Goal: Information Seeking & Learning: Learn about a topic

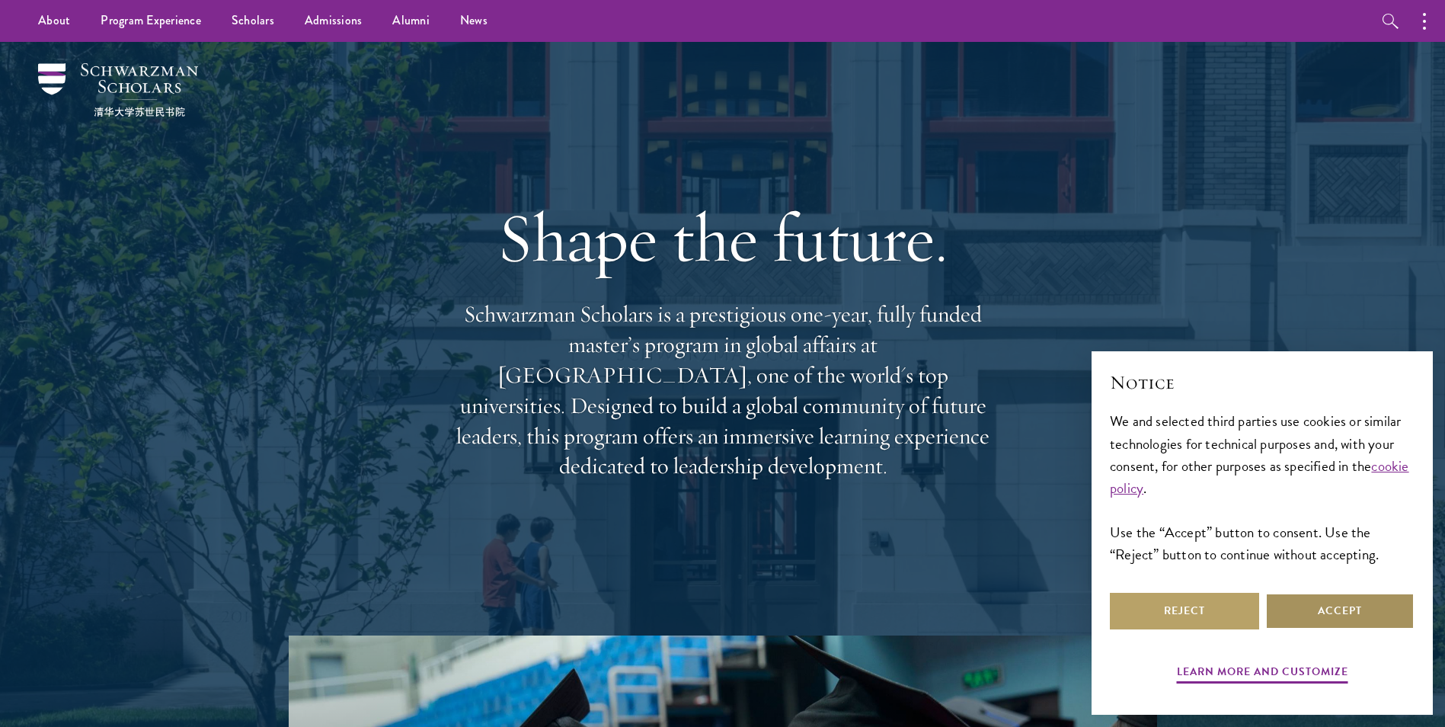
click at [1294, 612] on button "Accept" at bounding box center [1339, 610] width 149 height 37
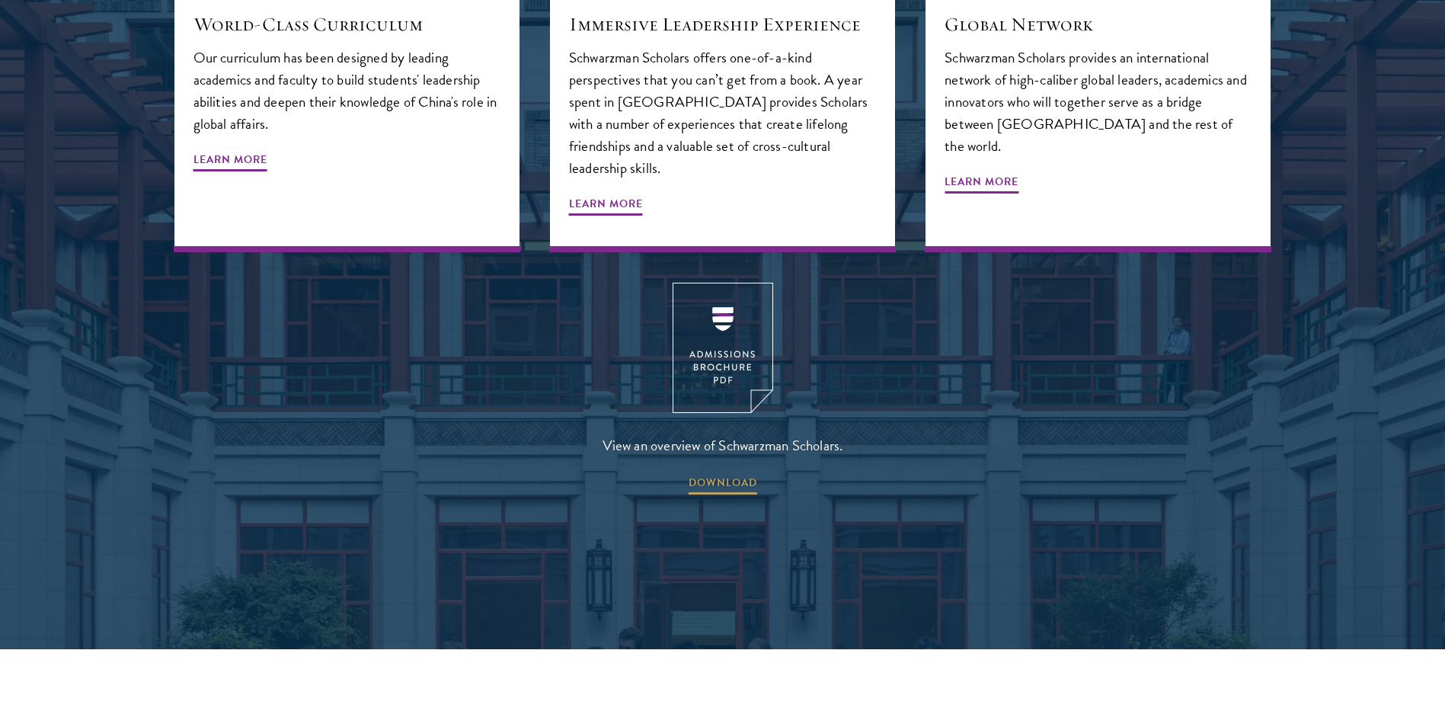
scroll to position [2071, 0]
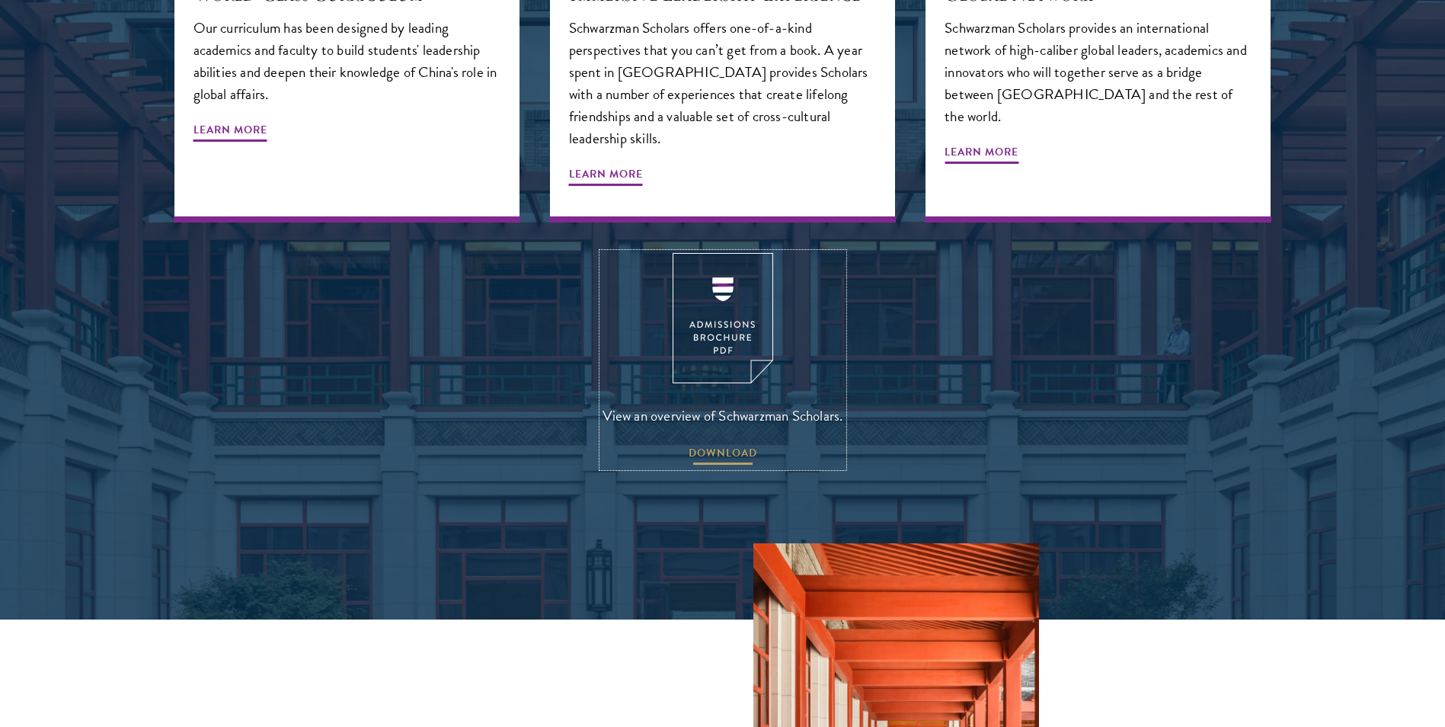
click at [720, 443] on span "DOWNLOAD" at bounding box center [722, 455] width 69 height 24
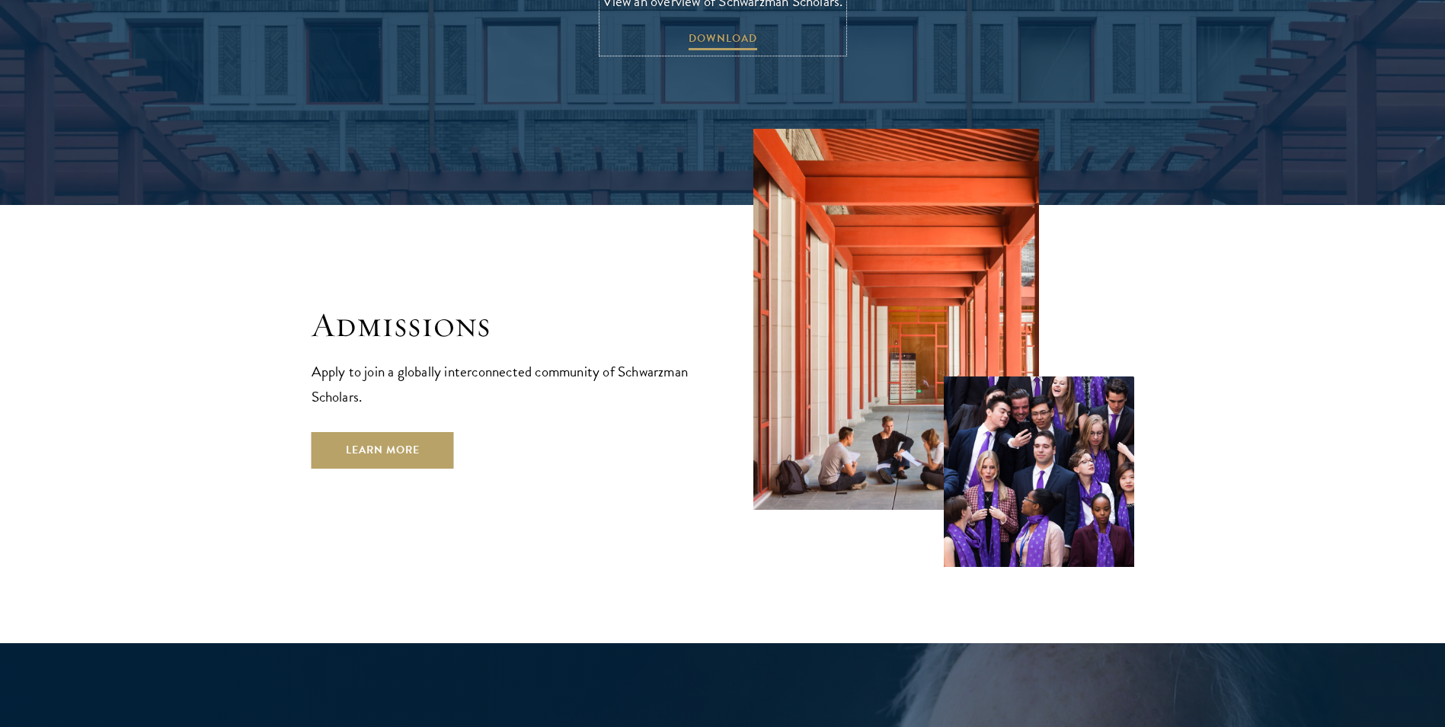
scroll to position [2486, 0]
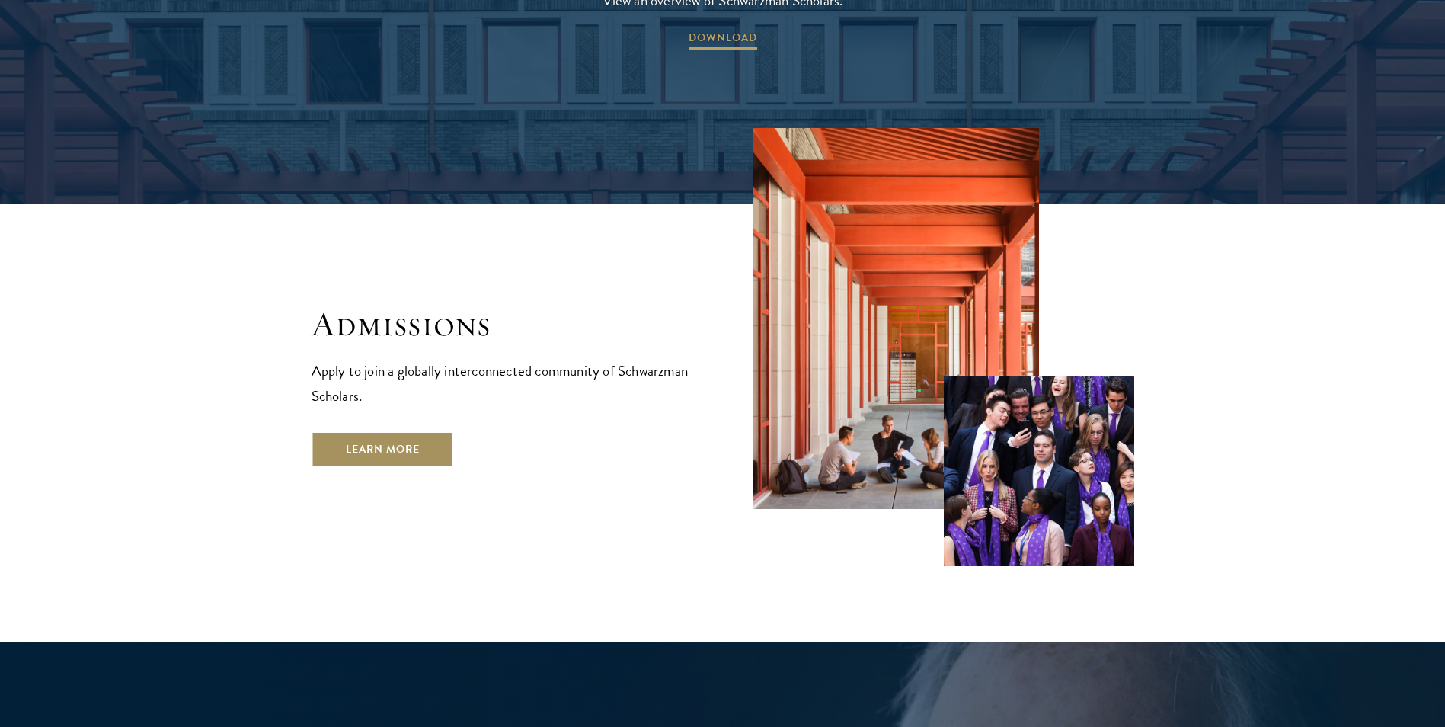
click at [401, 431] on link "Learn More" at bounding box center [382, 449] width 142 height 37
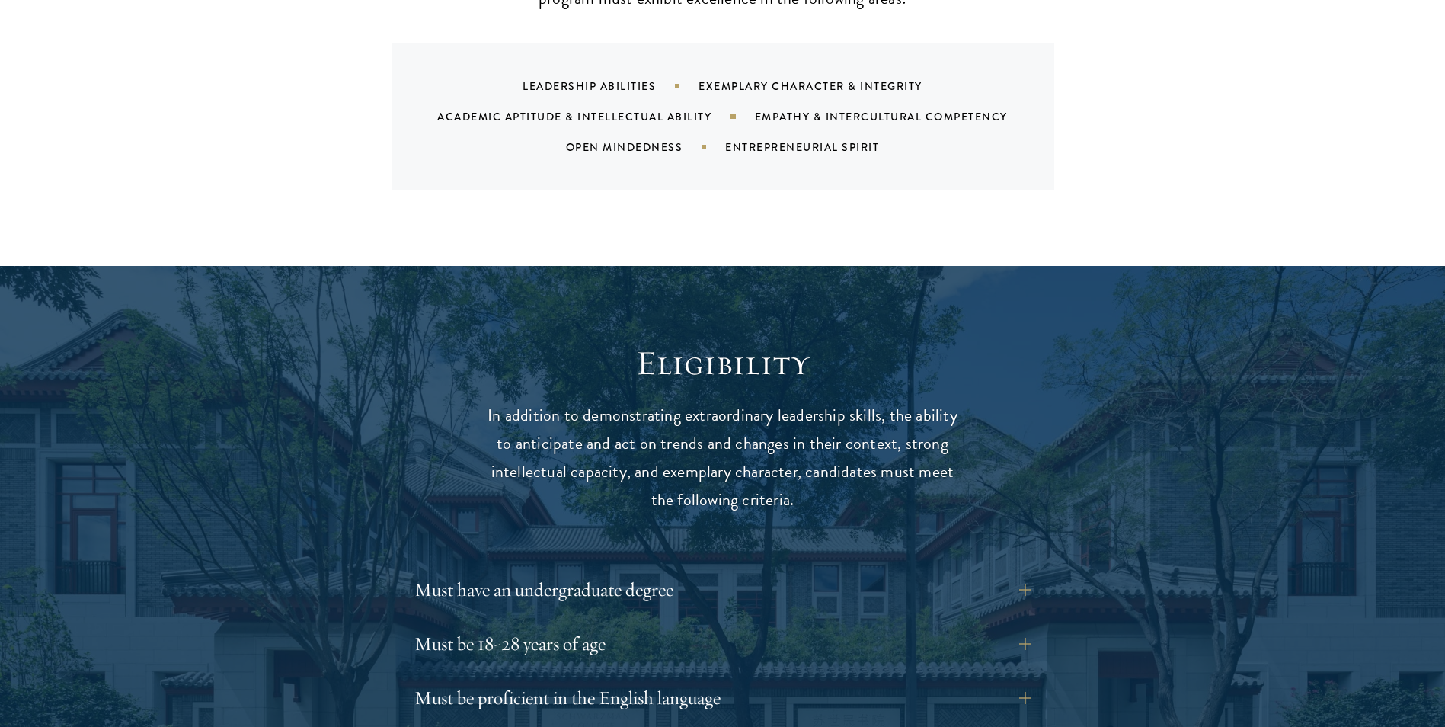
scroll to position [1693, 0]
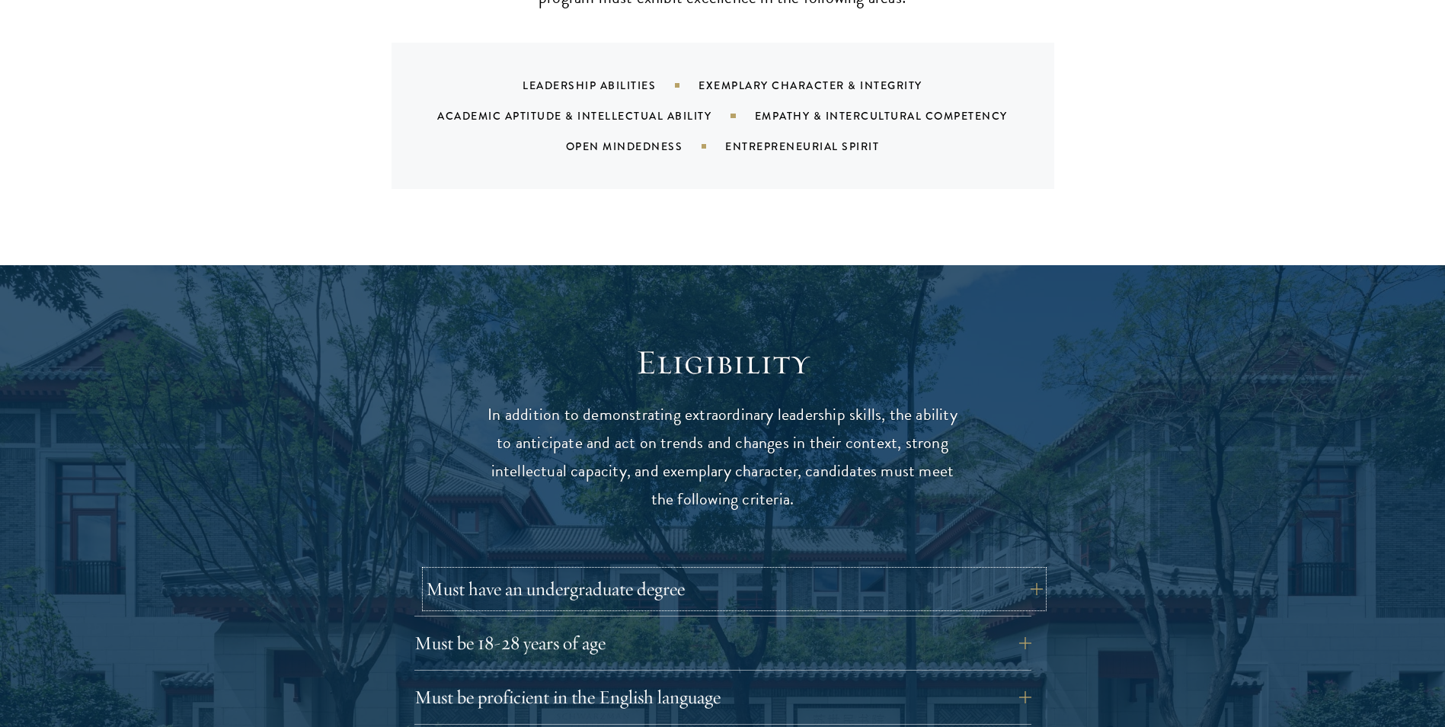
click at [723, 570] on button "Must have an undergraduate degree" at bounding box center [734, 588] width 617 height 37
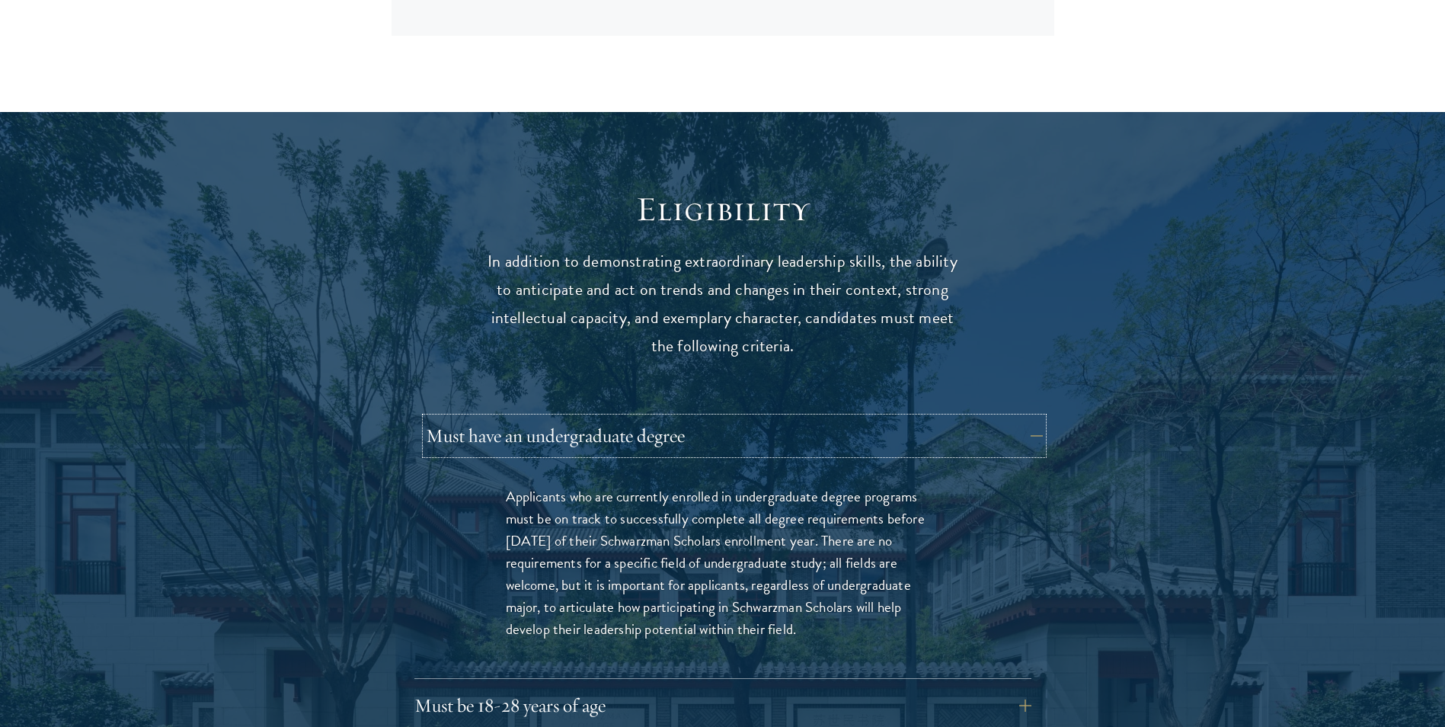
scroll to position [1847, 0]
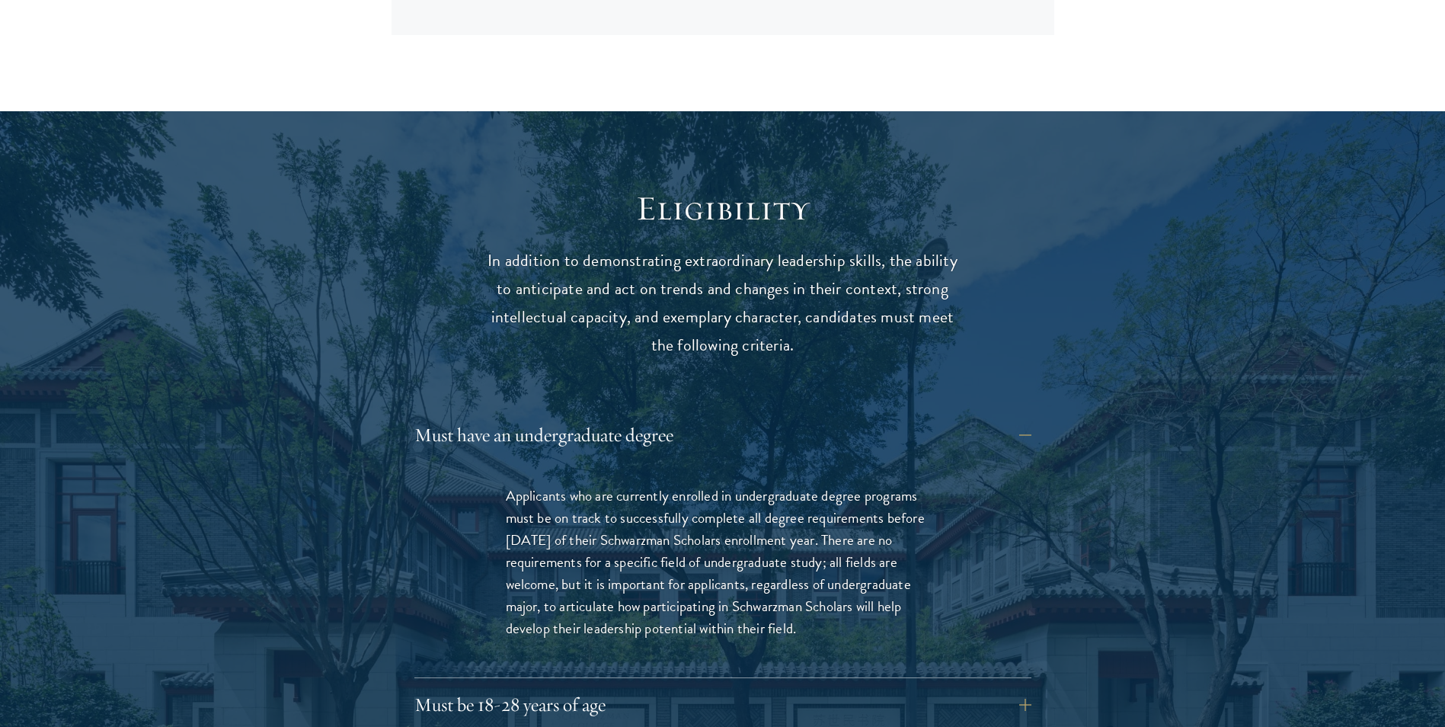
click at [707, 537] on p "Applicants who are currently enrolled in undergraduate degree programs must be …" at bounding box center [723, 561] width 434 height 155
click at [770, 417] on button "Must have an undergraduate degree" at bounding box center [734, 435] width 617 height 37
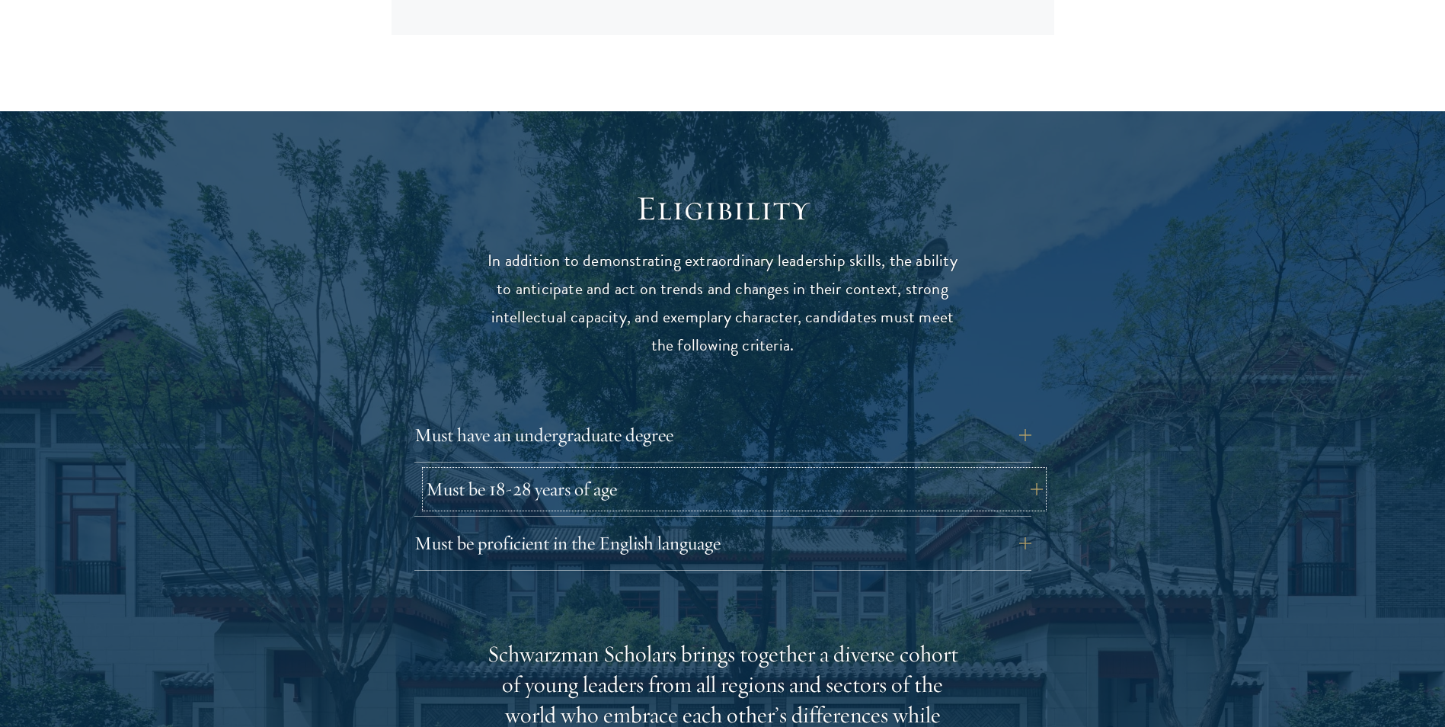
click at [749, 471] on button "Must be 18-28 years of age" at bounding box center [734, 489] width 617 height 37
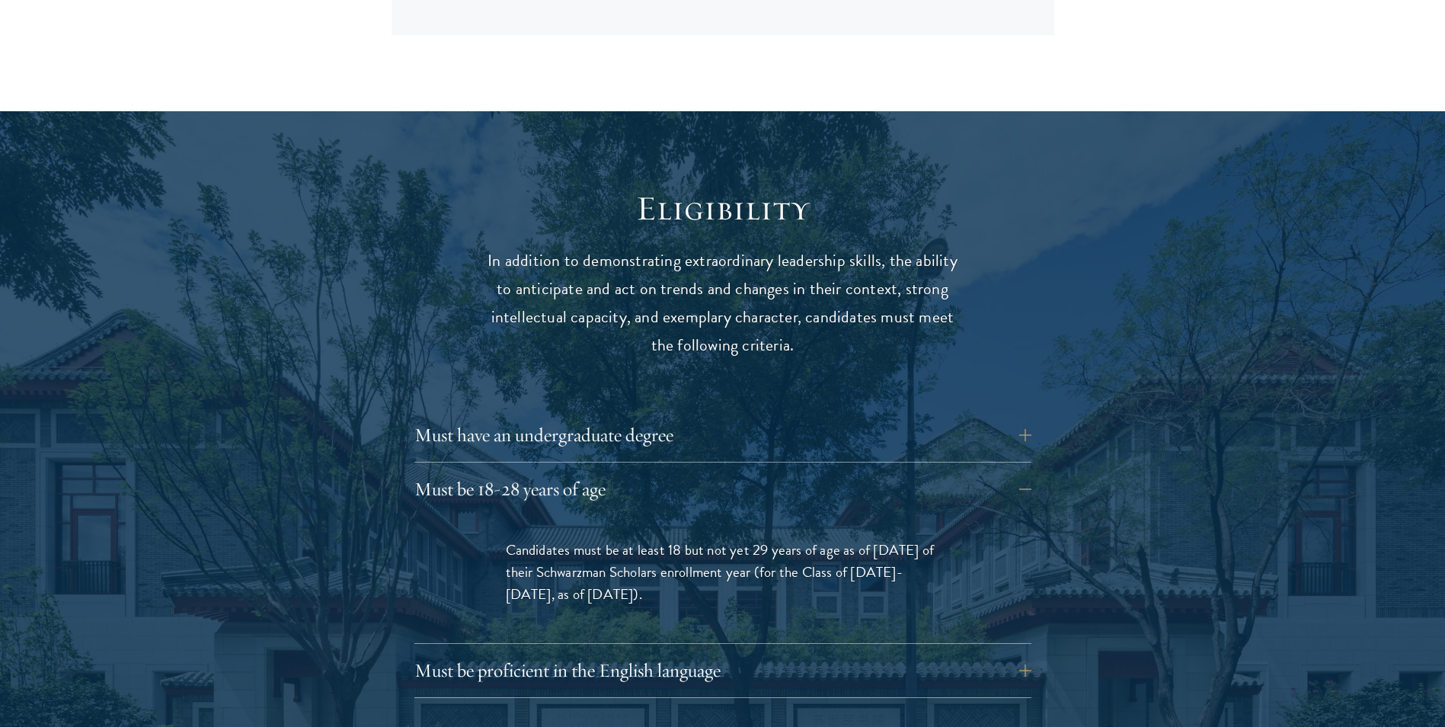
click at [667, 666] on div "Must be proficient in the English language Applicants must demonstrate strong E…" at bounding box center [722, 675] width 617 height 46
click at [653, 652] on button "Must be proficient in the English language" at bounding box center [734, 670] width 617 height 37
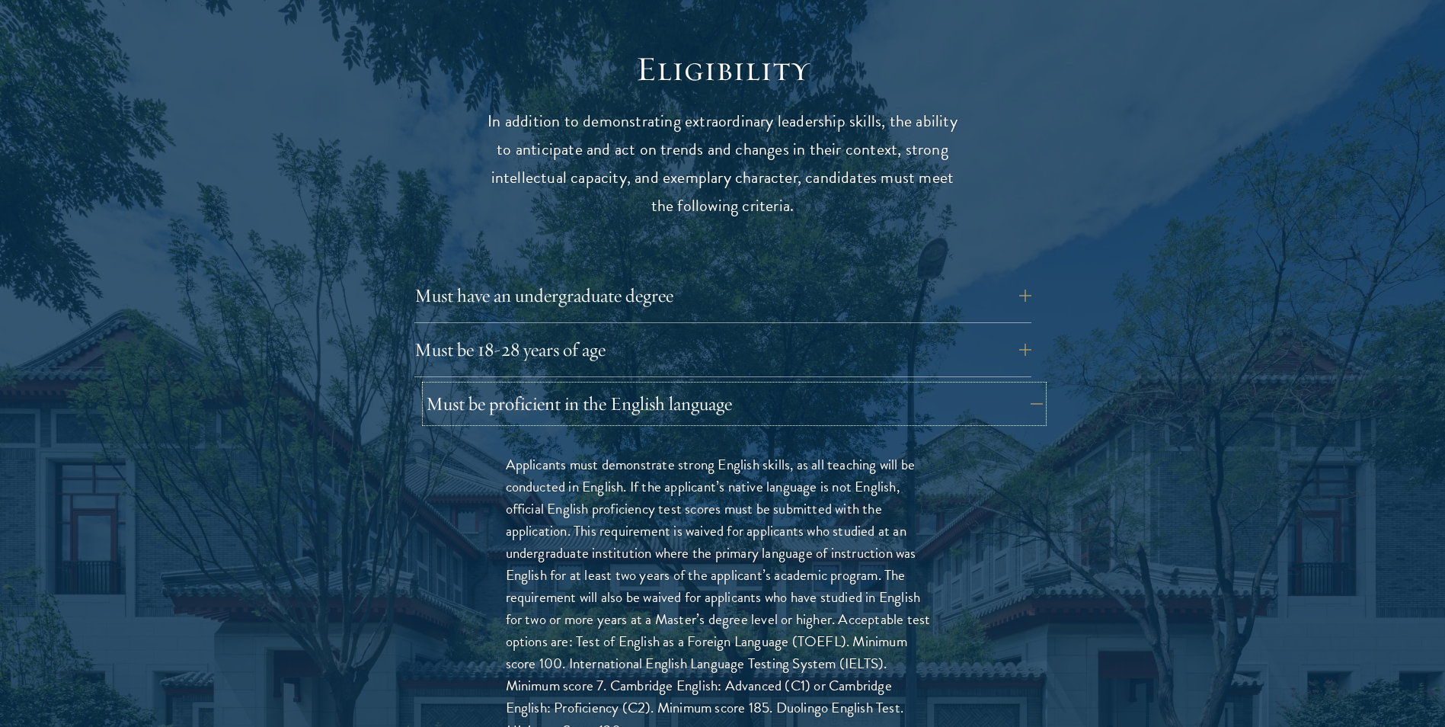
scroll to position [1988, 0]
click at [660, 473] on p "Applicants must demonstrate strong English skills, as all teaching will be cond…" at bounding box center [723, 595] width 434 height 288
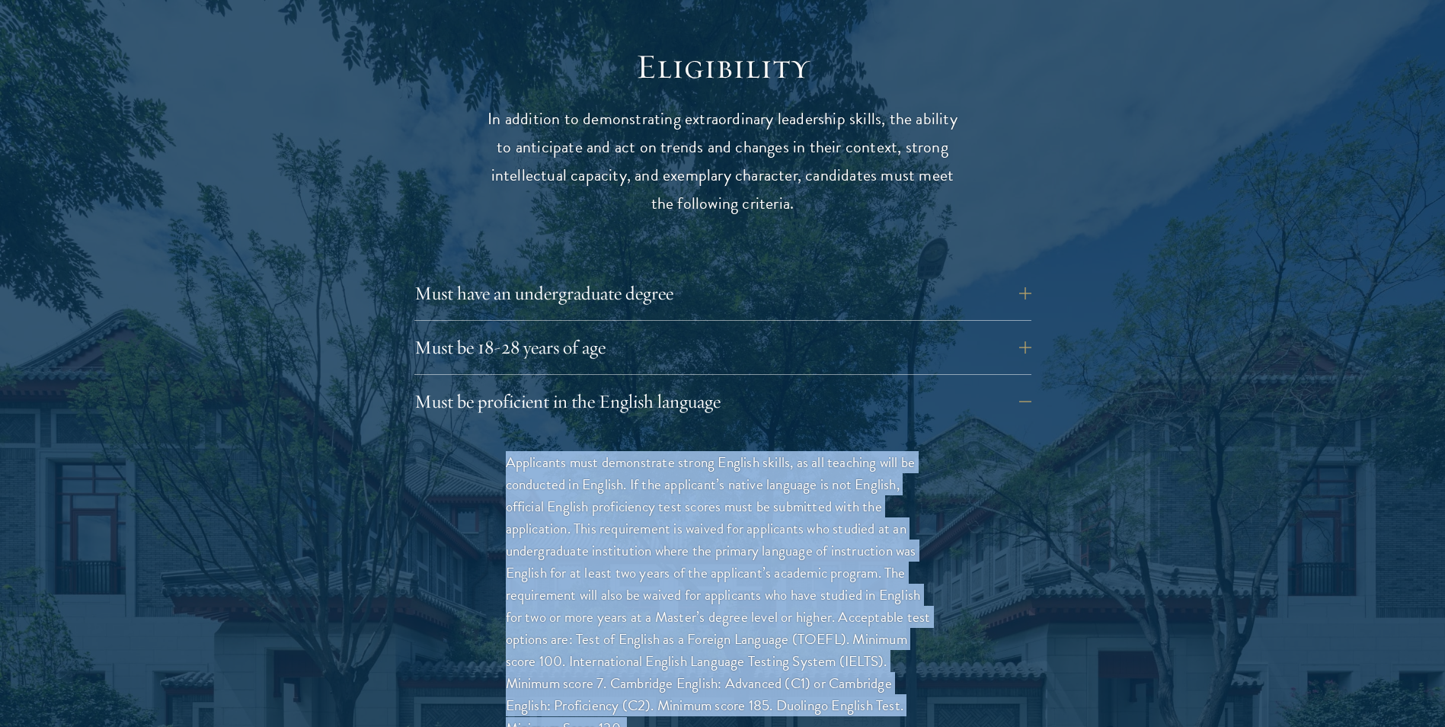
click at [660, 473] on p "Applicants must demonstrate strong English skills, as all teaching will be cond…" at bounding box center [723, 595] width 434 height 288
drag, startPoint x: 660, startPoint y: 473, endPoint x: 647, endPoint y: 509, distance: 38.8
click at [647, 509] on p "Applicants must demonstrate strong English skills, as all teaching will be cond…" at bounding box center [723, 595] width 434 height 288
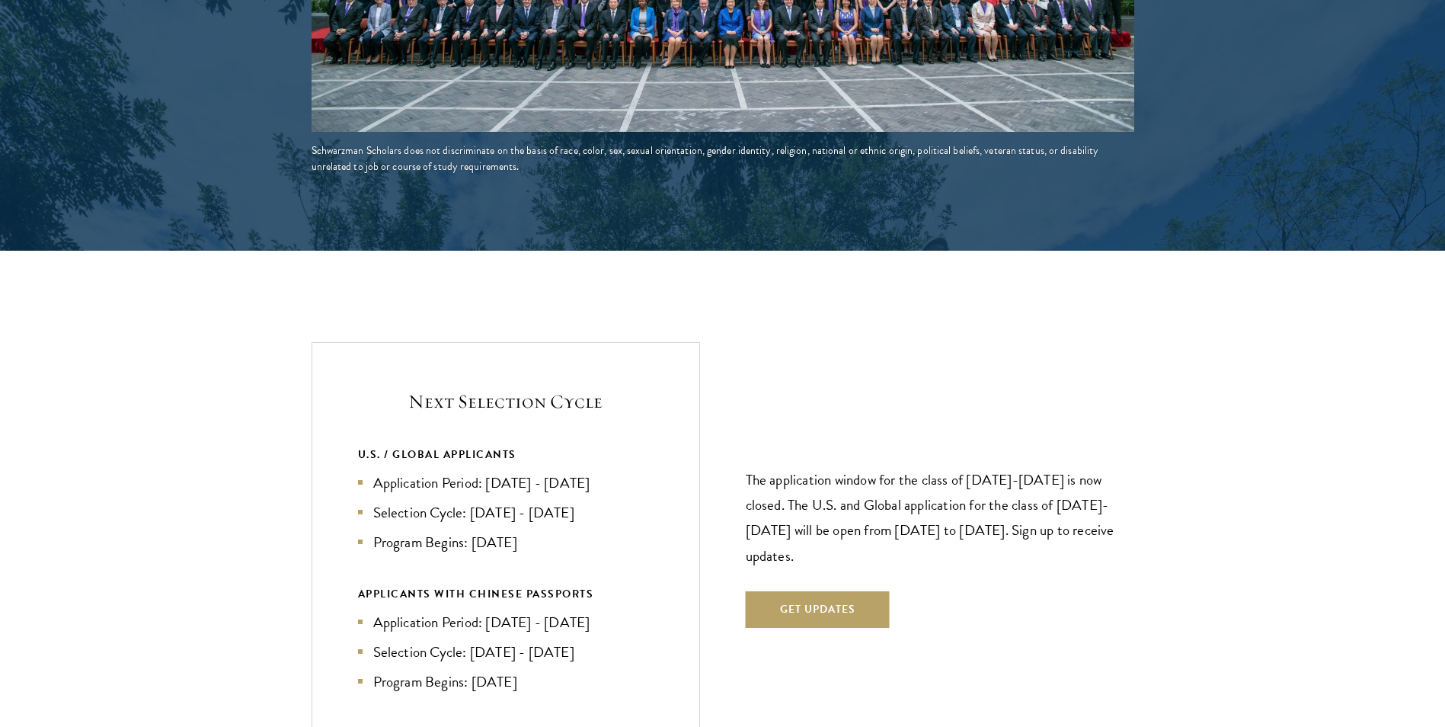
scroll to position [3371, 0]
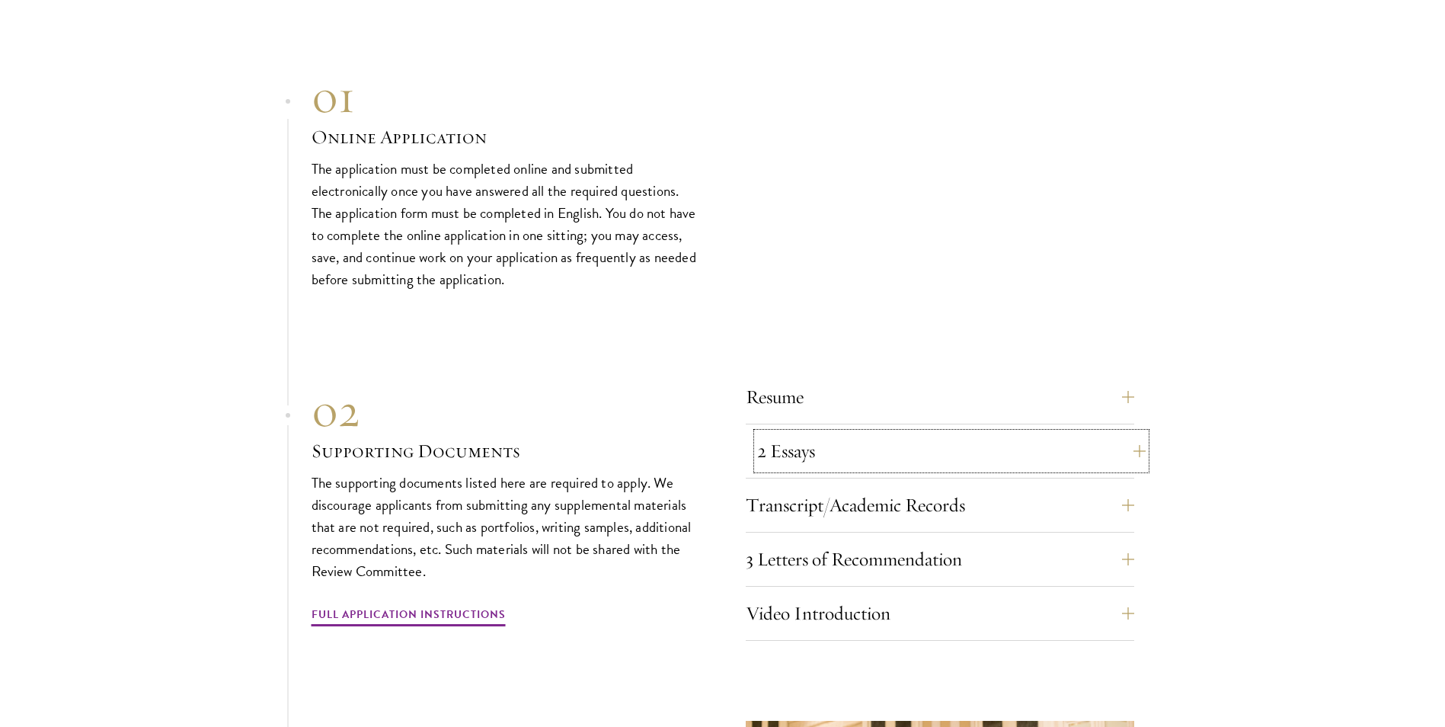
click at [911, 433] on button "2 Essays" at bounding box center [951, 451] width 388 height 37
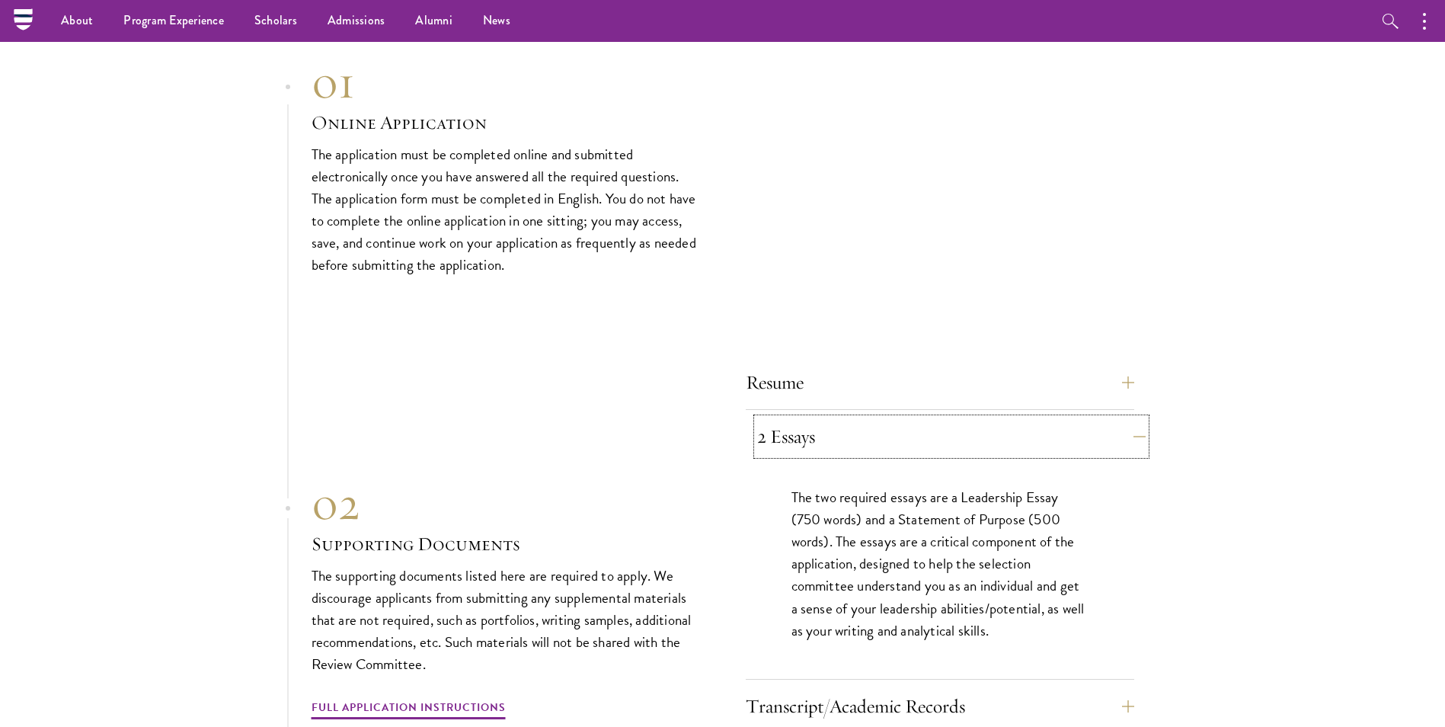
scroll to position [4507, 0]
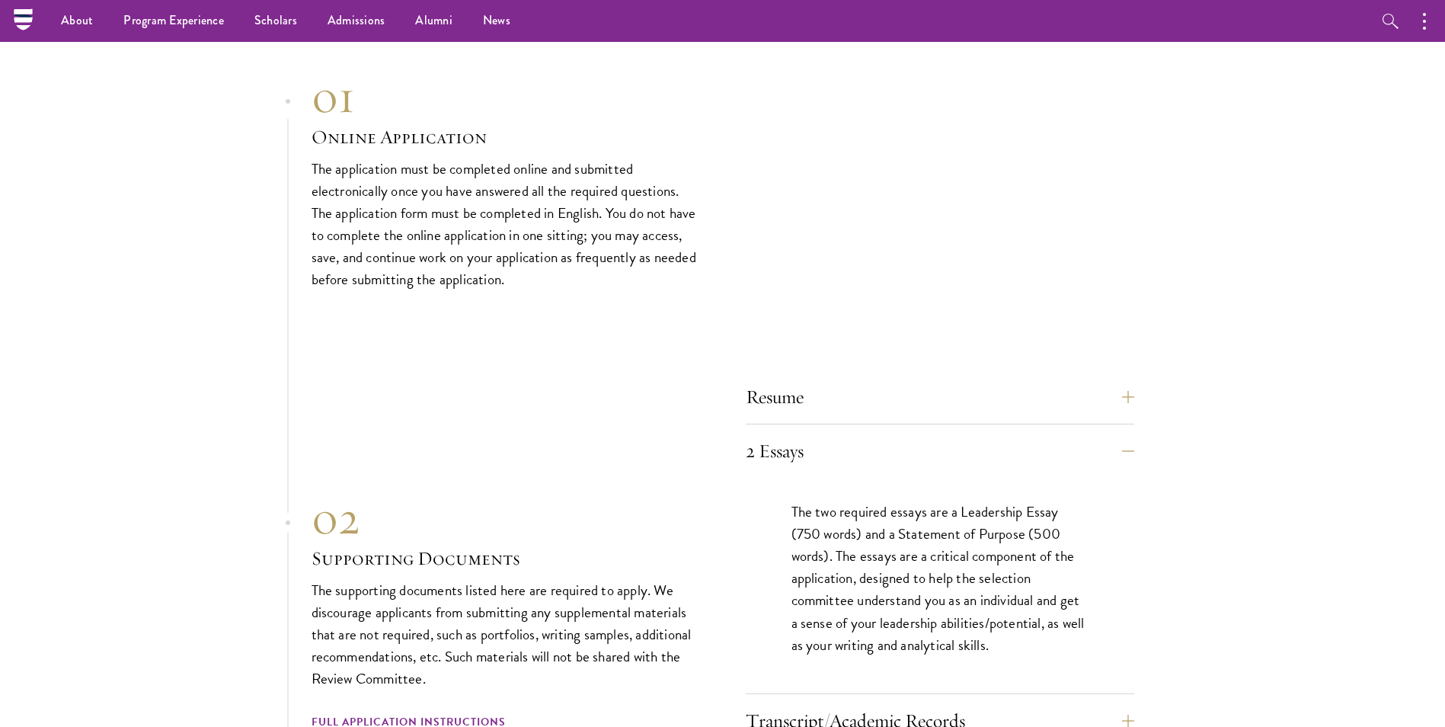
click at [1061, 503] on p "The two required essays are a Leadership Essay (750 words) and a Statement of P…" at bounding box center [939, 577] width 297 height 155
drag, startPoint x: 1097, startPoint y: 332, endPoint x: 1071, endPoint y: 360, distance: 38.3
click at [1071, 360] on div "01 Online Application 01 Online Application The application must be completed o…" at bounding box center [722, 648] width 822 height 1158
click at [1071, 378] on button "Resume" at bounding box center [951, 396] width 388 height 37
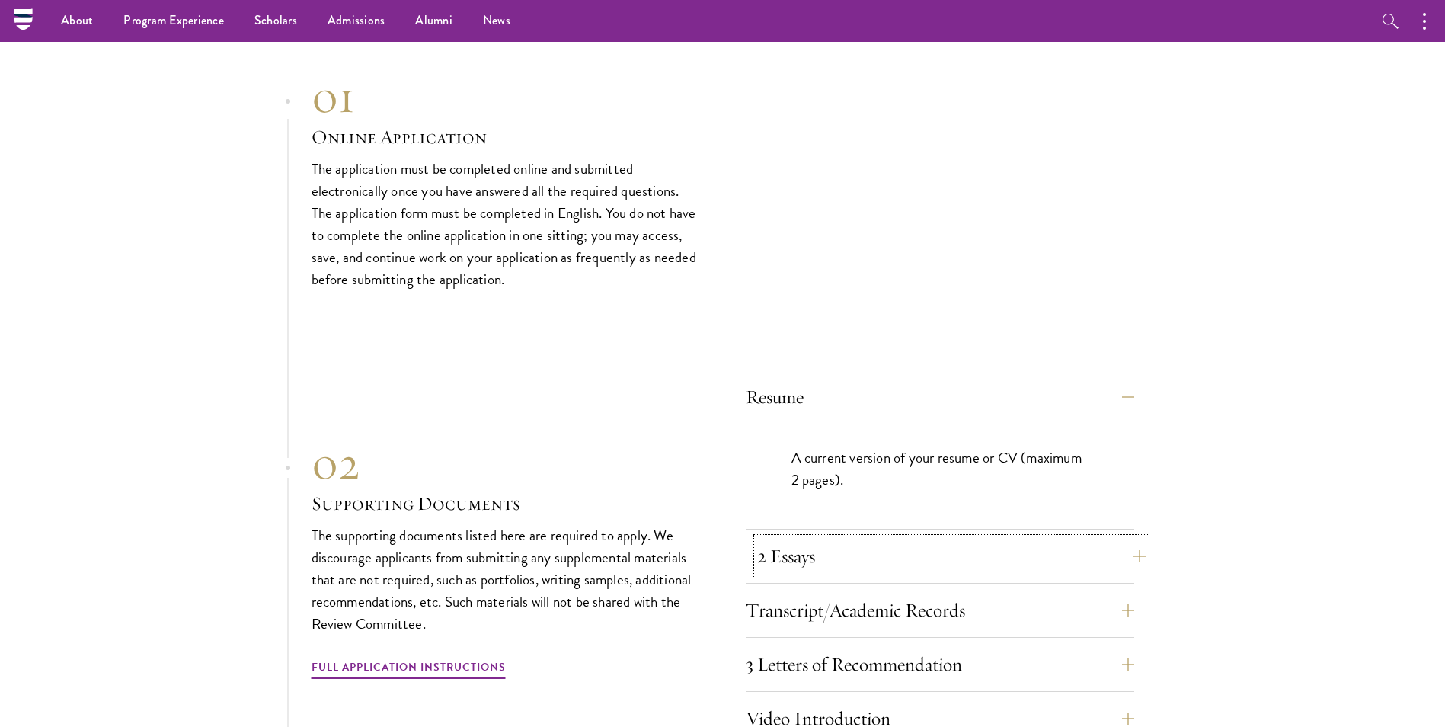
click at [1051, 538] on button "2 Essays" at bounding box center [951, 556] width 388 height 37
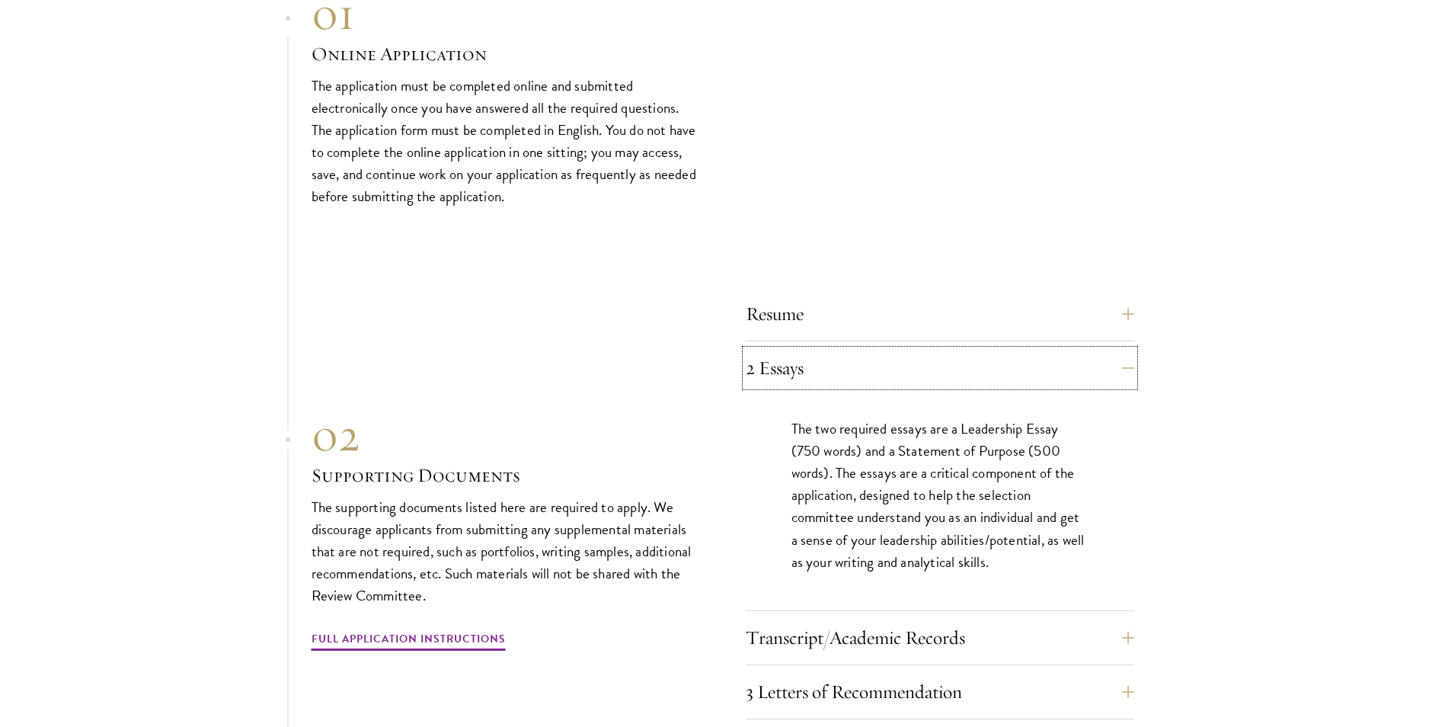
scroll to position [4591, 0]
click at [1039, 618] on button "Transcript/Academic Records" at bounding box center [940, 636] width 388 height 37
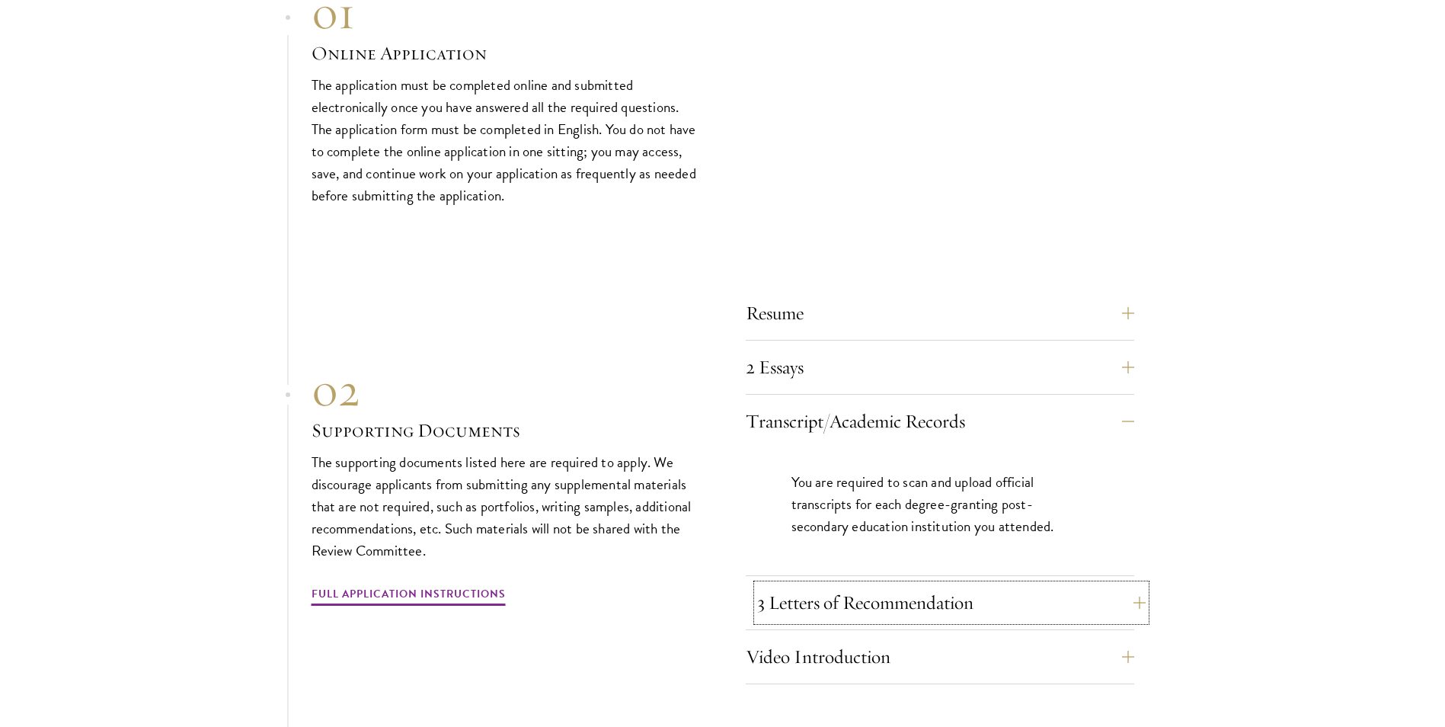
click at [1020, 584] on button "3 Letters of Recommendation" at bounding box center [951, 602] width 388 height 37
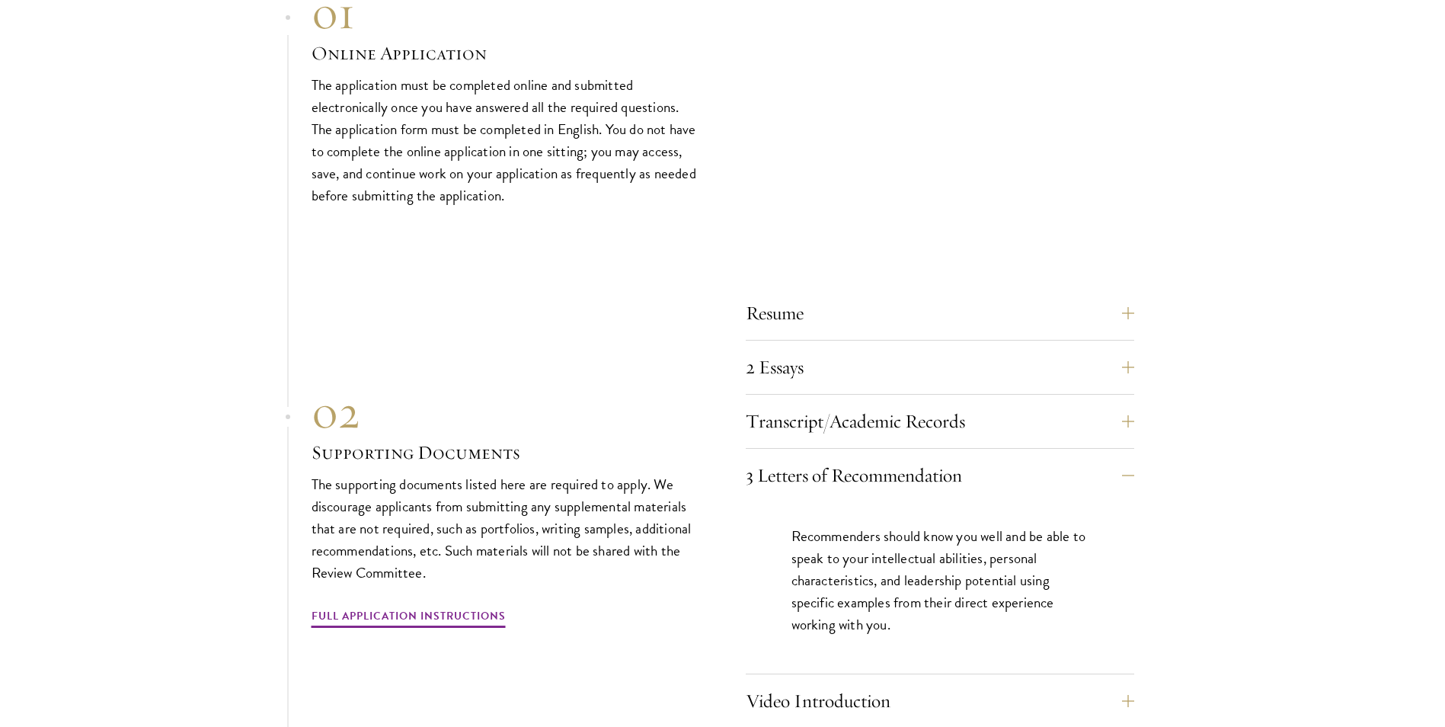
click at [997, 573] on p "Recommenders should know you well and be able to speak to your intellectual abi…" at bounding box center [939, 580] width 297 height 110
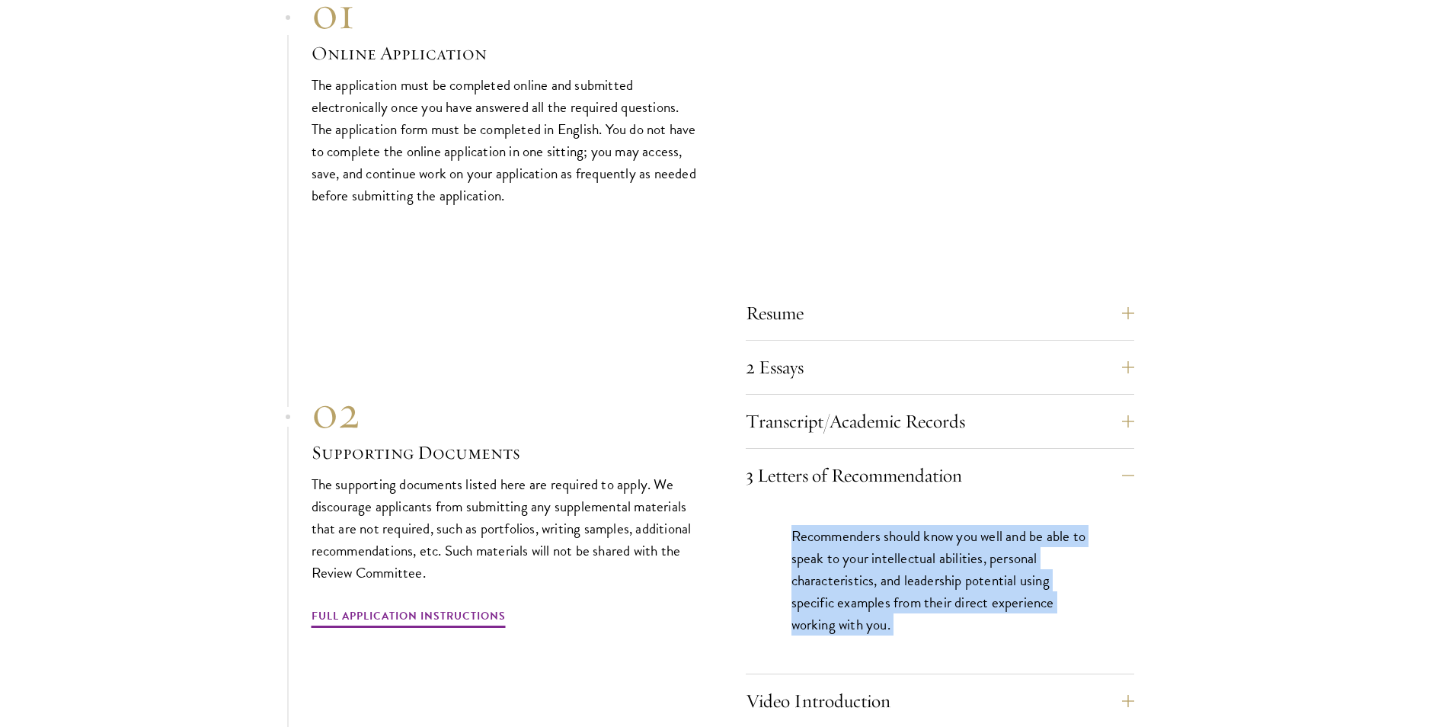
click at [997, 573] on p "Recommenders should know you well and be able to speak to your intellectual abi…" at bounding box center [939, 580] width 297 height 110
drag, startPoint x: 997, startPoint y: 573, endPoint x: 947, endPoint y: 625, distance: 72.7
click at [947, 625] on div "Recommenders should know you well and be able to speak to your intellectual abi…" at bounding box center [940, 587] width 388 height 171
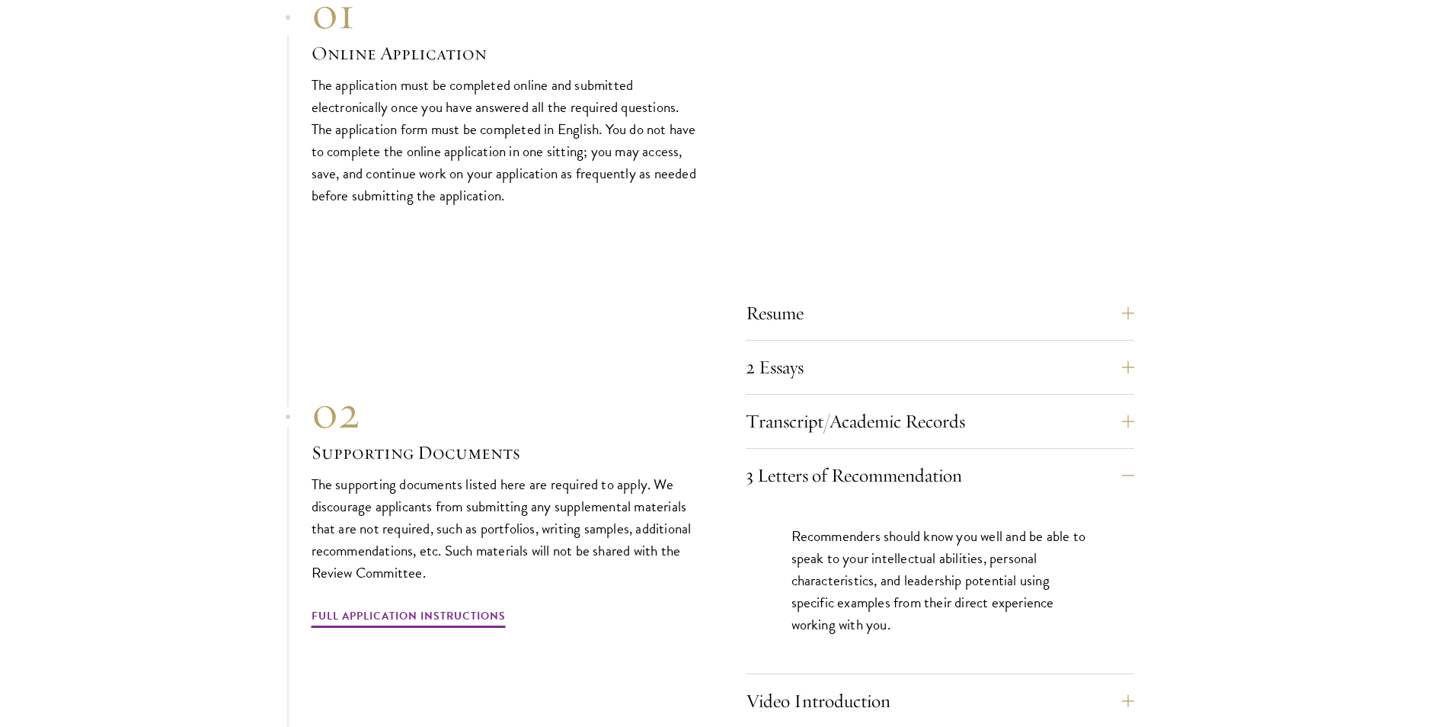
click at [896, 691] on div "Video Introduction Provide a short video self-introduction of no more than 1 mi…" at bounding box center [940, 705] width 388 height 46
click at [882, 682] on button "Video Introduction" at bounding box center [951, 700] width 388 height 37
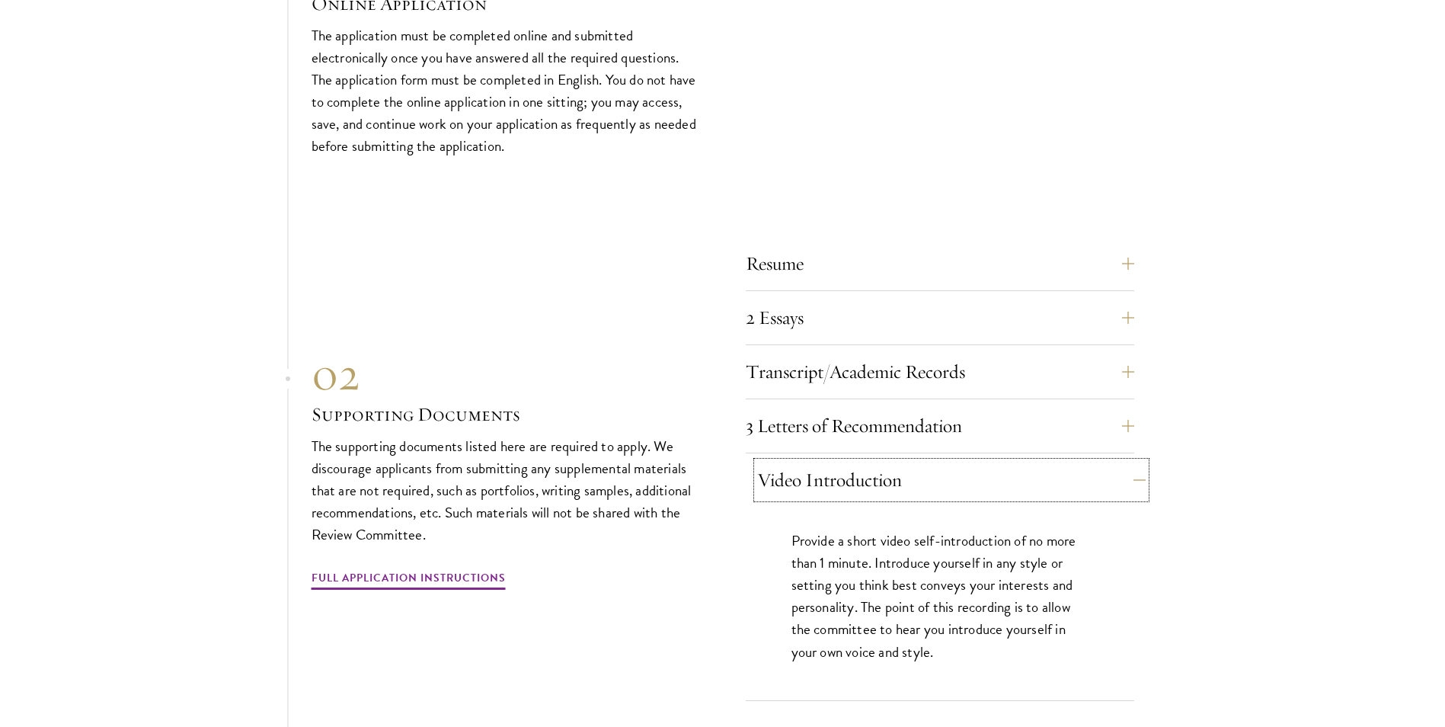
scroll to position [4645, 0]
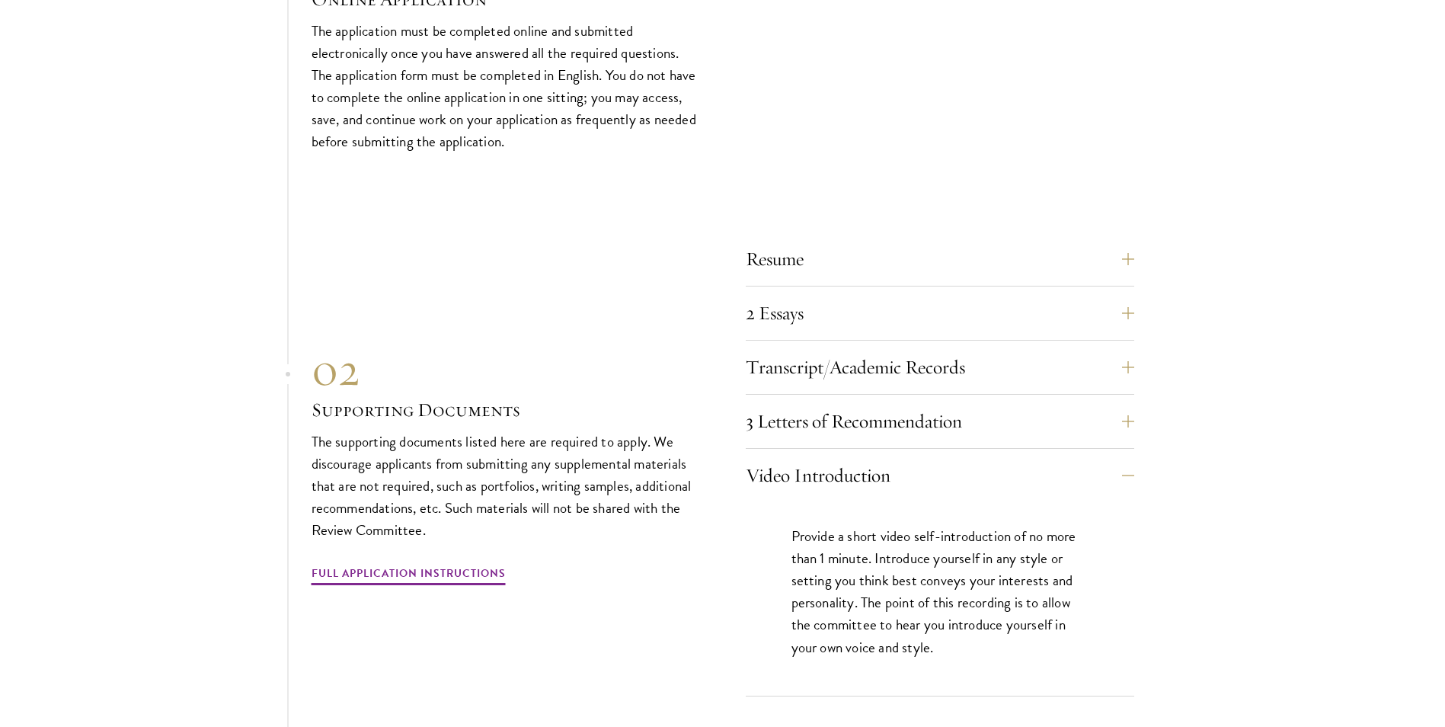
click at [880, 544] on p "Provide a short video self-introduction of no more than 1 minute. Introduce you…" at bounding box center [939, 591] width 297 height 133
click at [718, 583] on div "Resume A current version of your resume or CV (maximum 2 pages). 2 Essays The t…" at bounding box center [722, 464] width 822 height 464
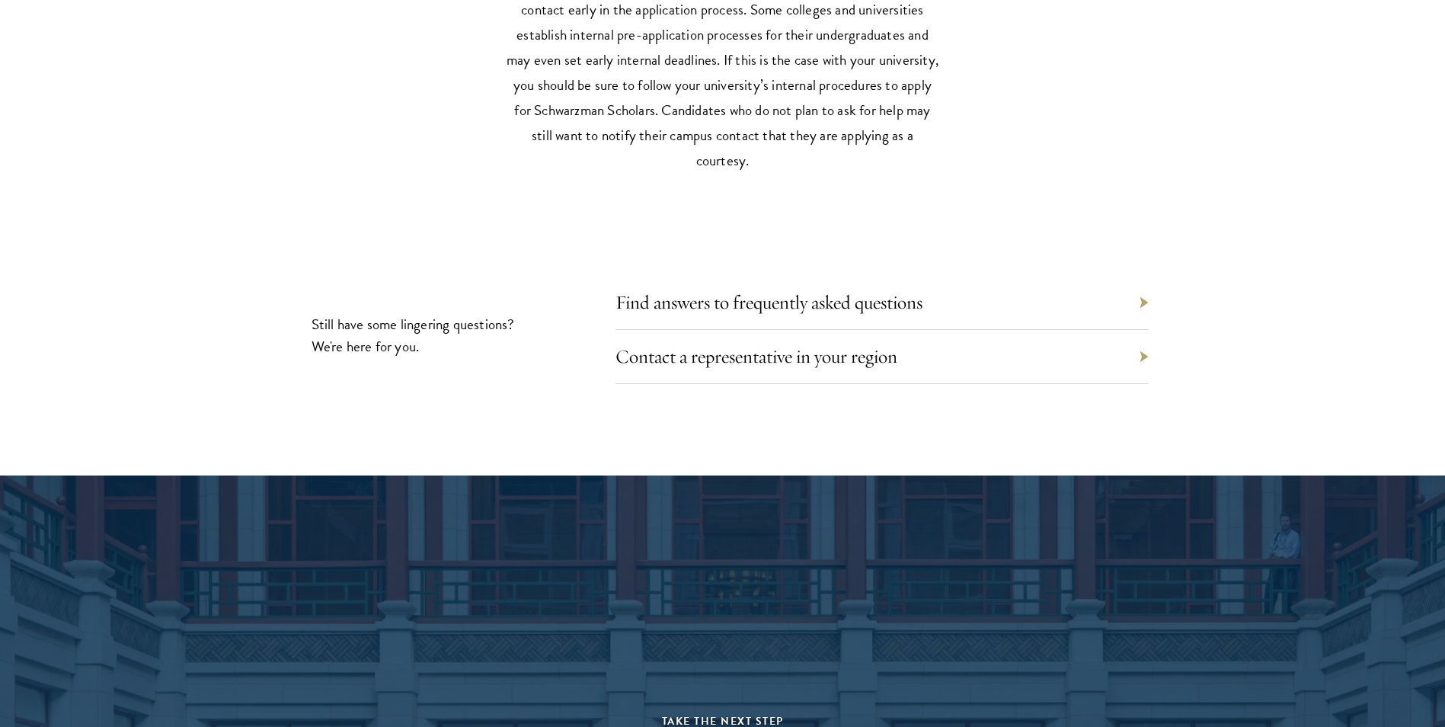
scroll to position [6950, 0]
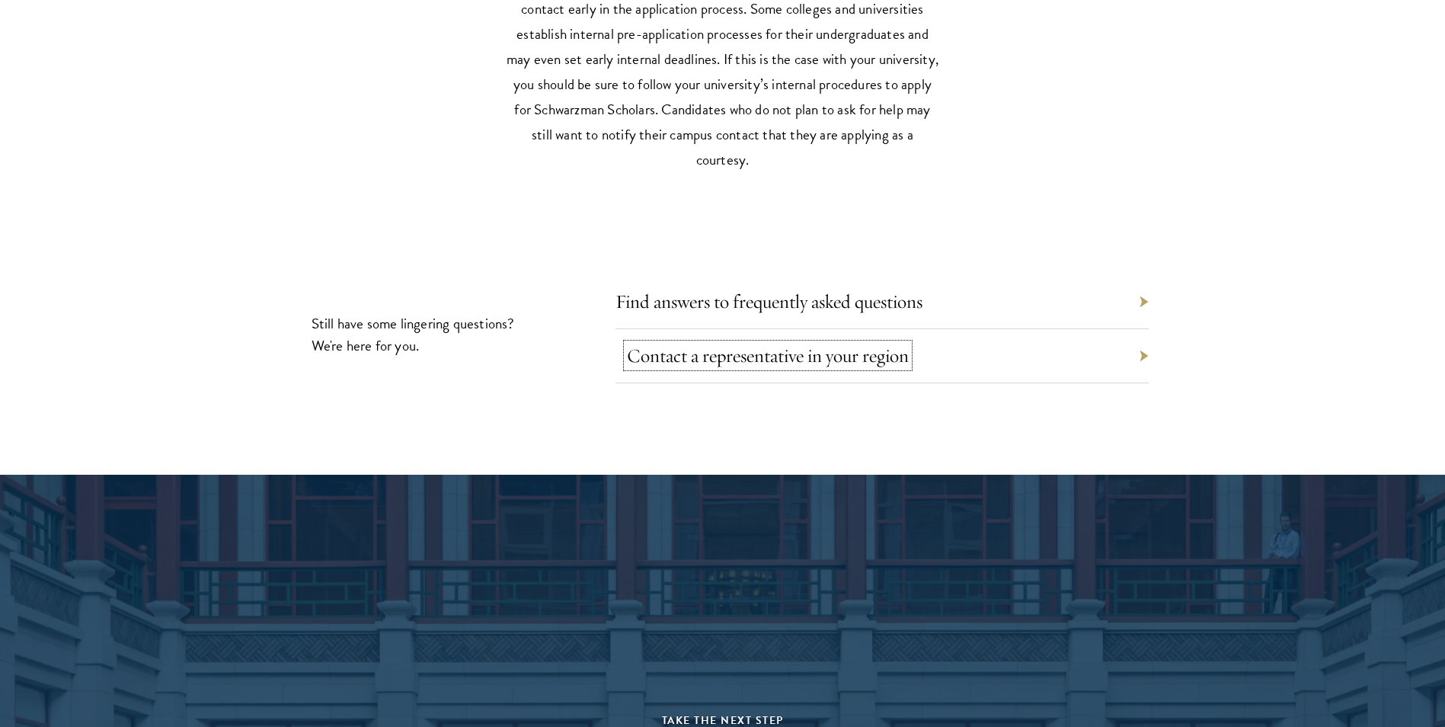
click at [841, 343] on link "Contact a representative in your region" at bounding box center [768, 355] width 282 height 24
